Goal: Transaction & Acquisition: Purchase product/service

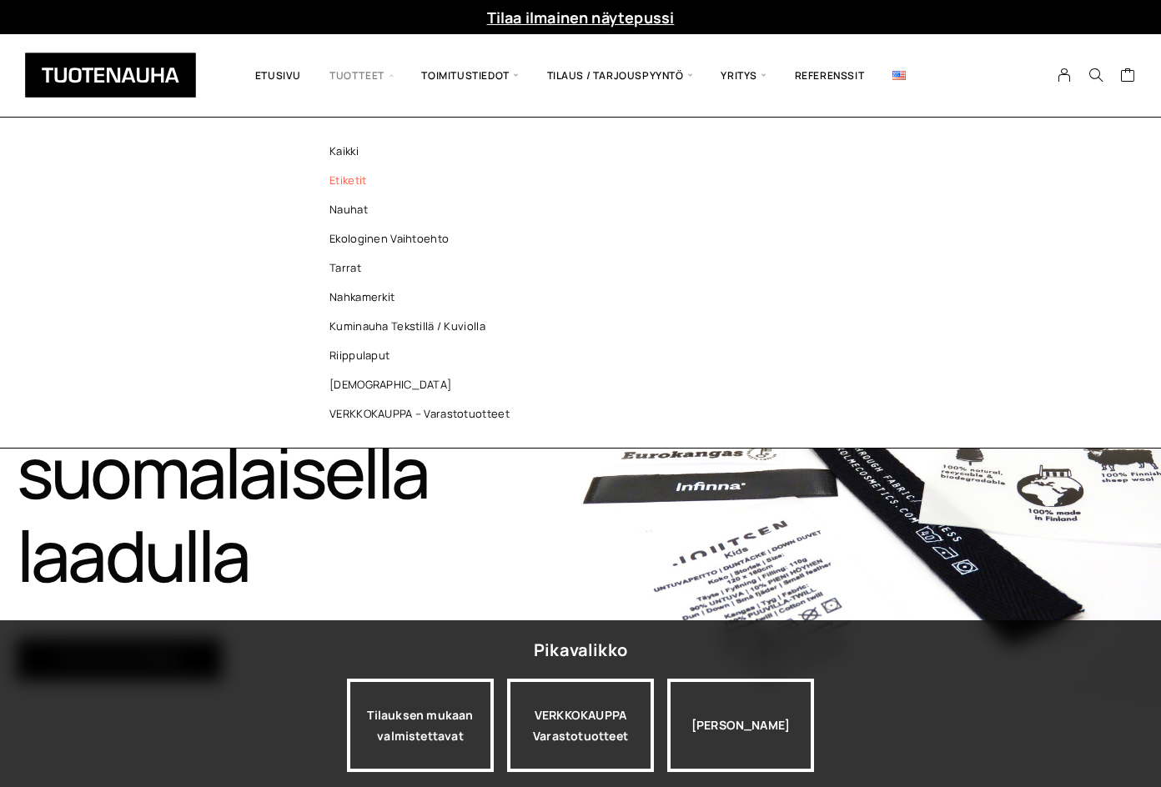
click at [355, 193] on link "Etiketit" at bounding box center [424, 180] width 242 height 29
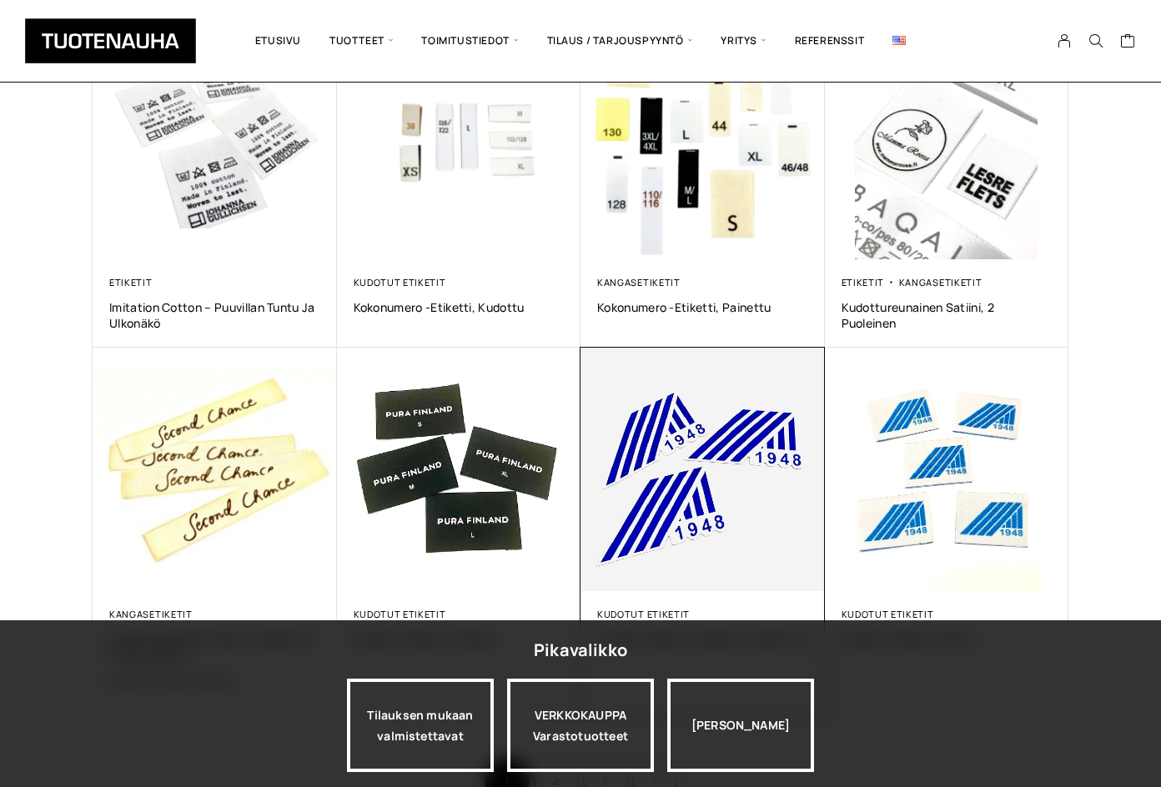
scroll to position [918, 0]
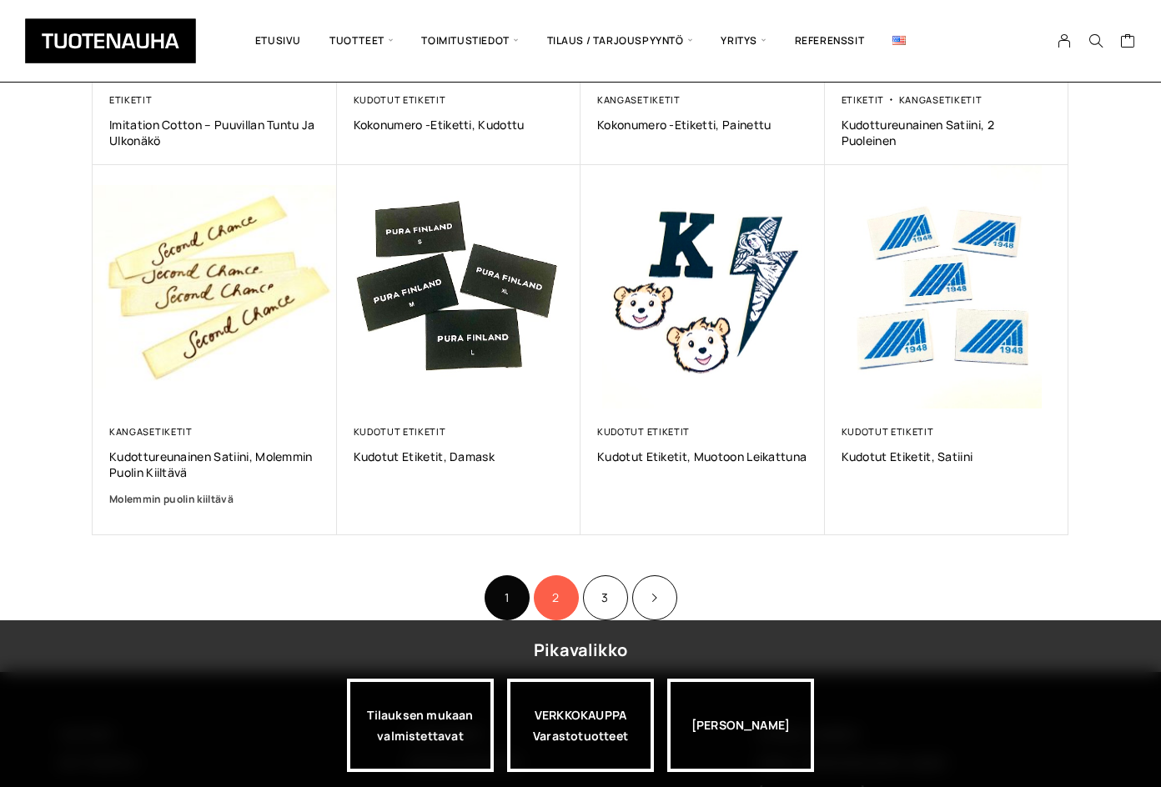
click at [550, 594] on link "2" at bounding box center [556, 598] width 45 height 45
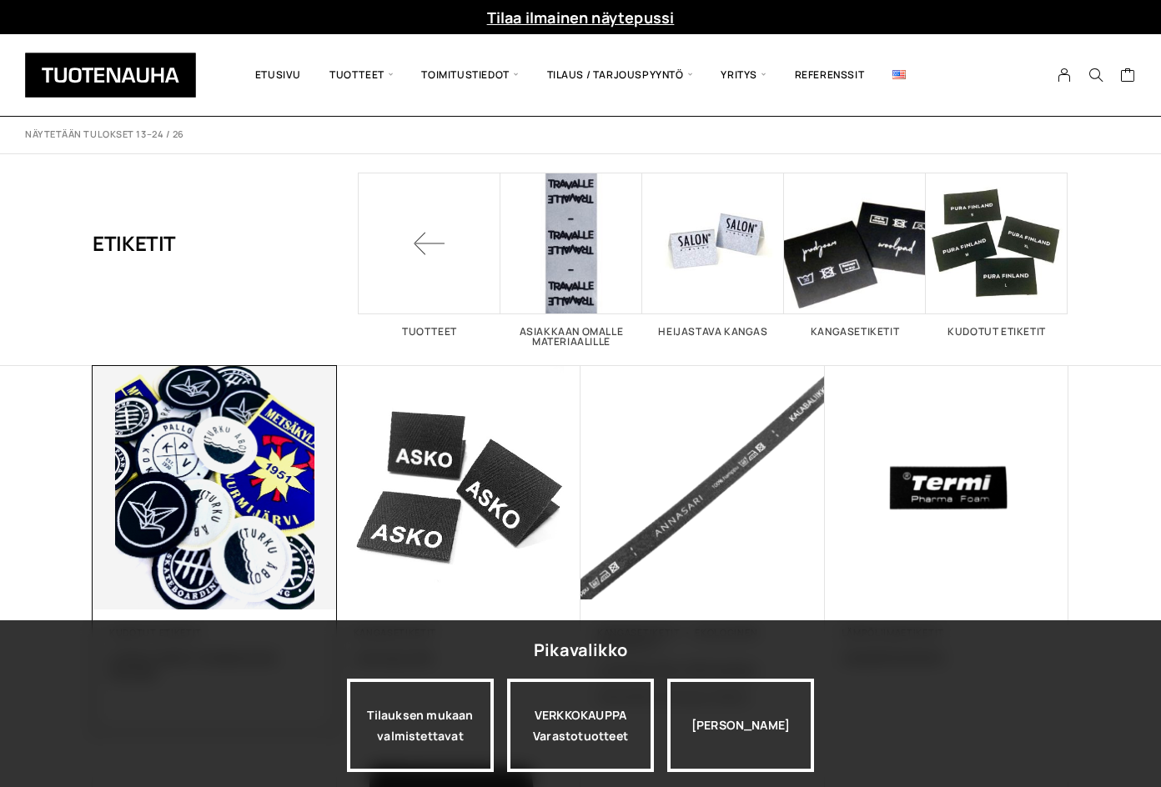
click at [237, 445] on img at bounding box center [215, 488] width 244 height 244
